Goal: Information Seeking & Learning: Learn about a topic

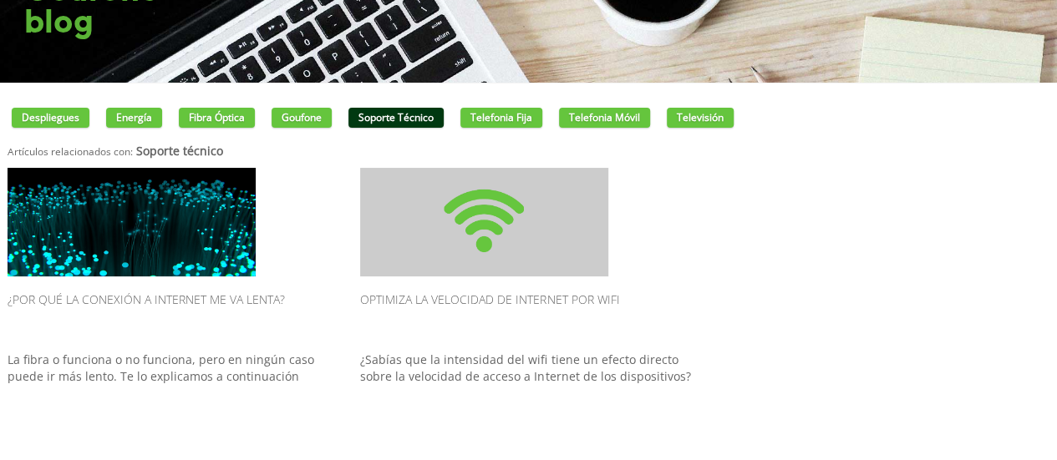
scroll to position [125, 0]
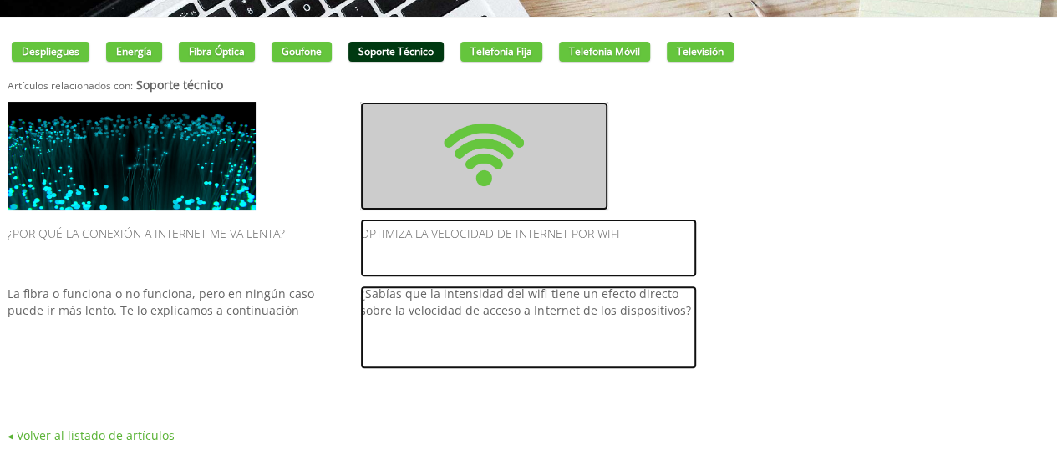
click at [493, 170] on img at bounding box center [484, 156] width 248 height 109
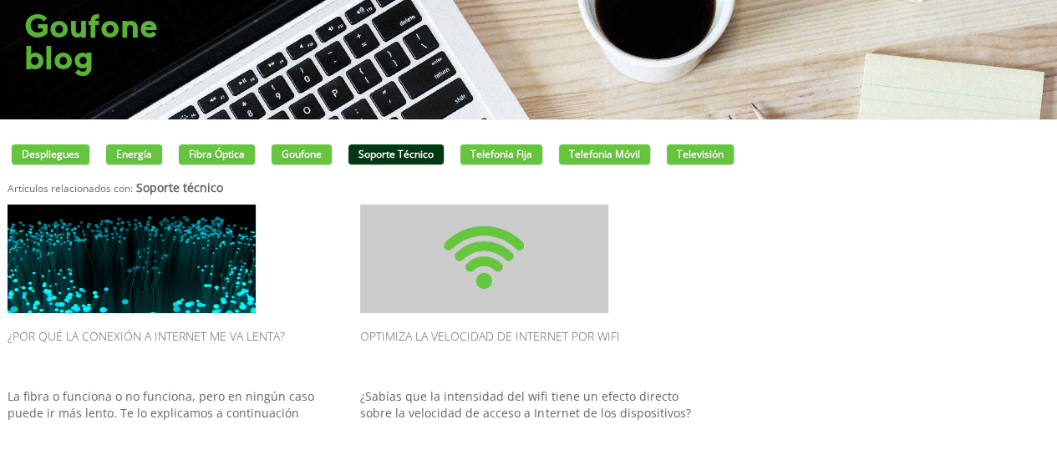
scroll to position [0, 0]
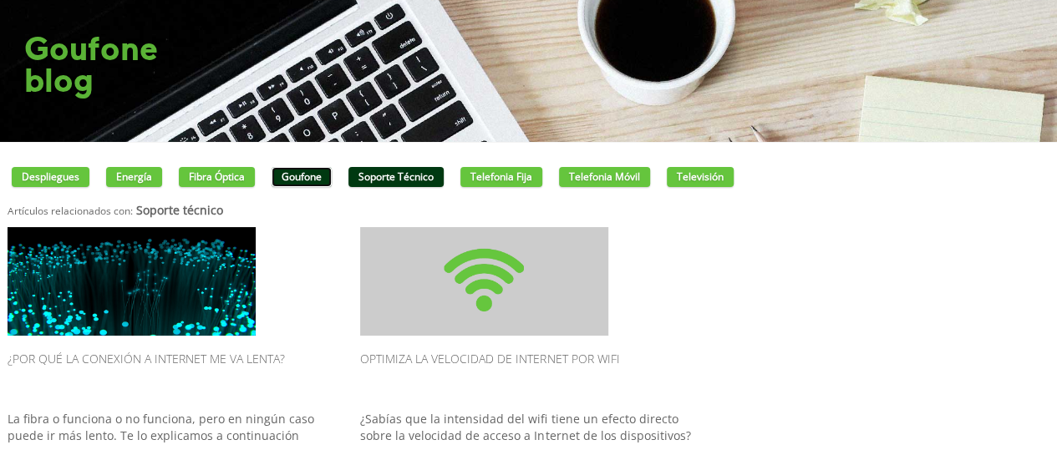
click at [292, 175] on link "Goufone" at bounding box center [301, 177] width 60 height 20
click at [297, 175] on link "Goufone" at bounding box center [301, 177] width 60 height 20
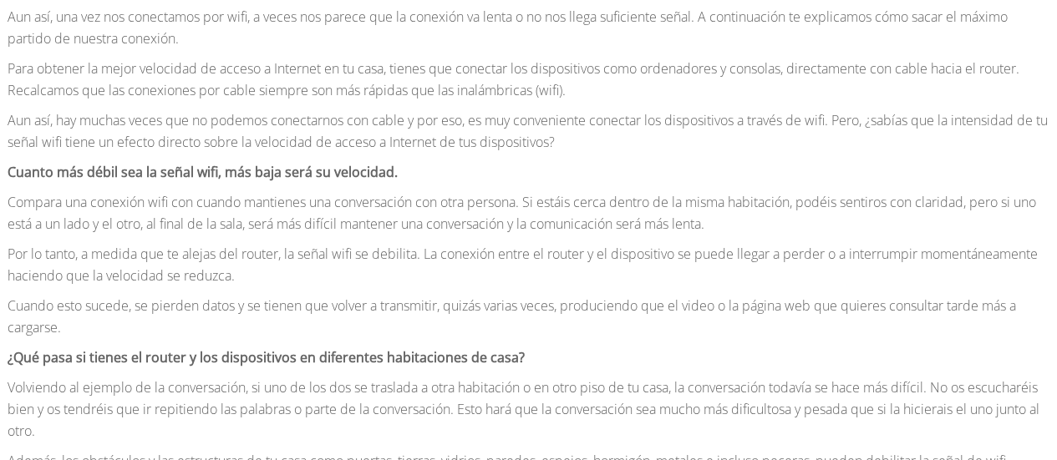
scroll to position [919, 0]
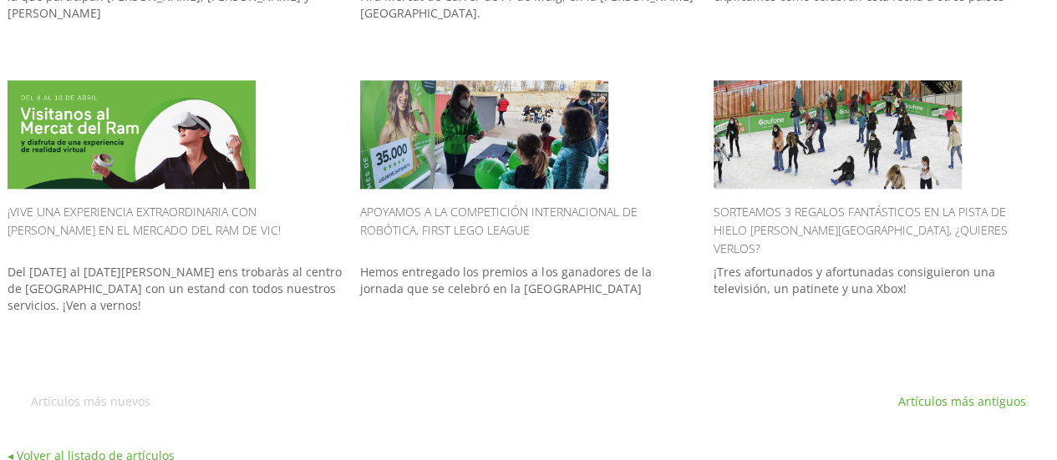
scroll to position [1044, 0]
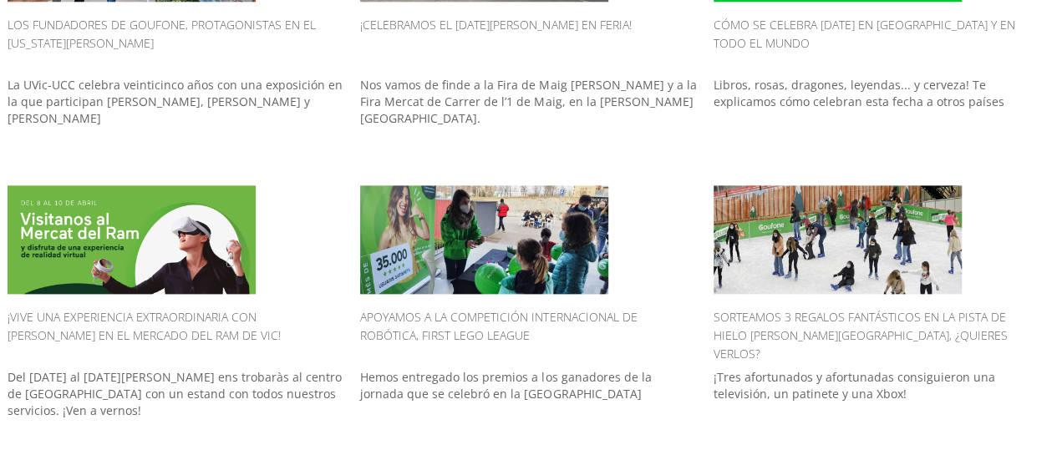
scroll to position [1044, 0]
